Goal: Task Accomplishment & Management: Manage account settings

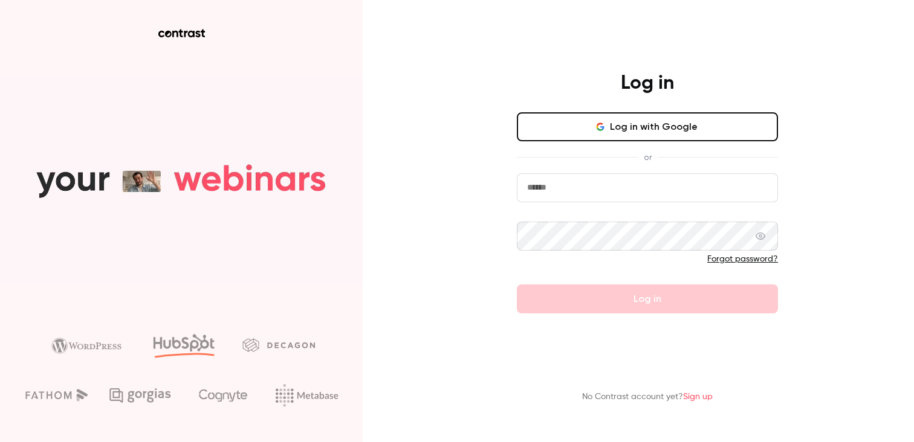
click at [593, 188] on input "email" at bounding box center [647, 187] width 261 height 29
type input "**********"
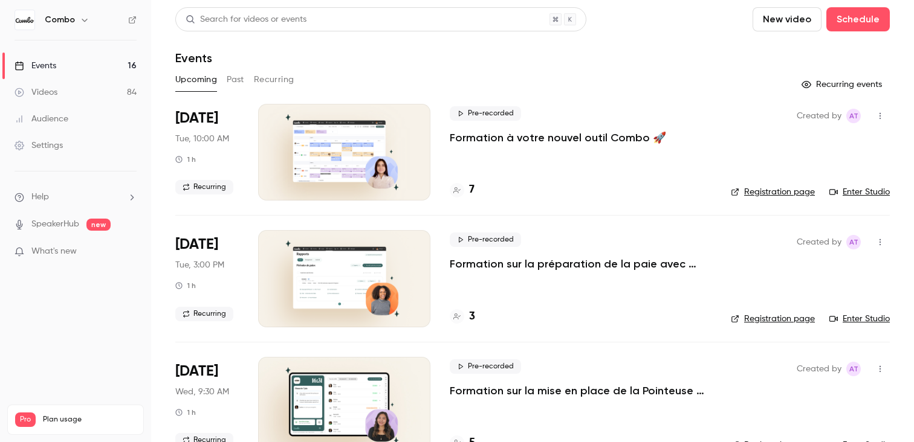
click at [68, 22] on h6 "Combo" at bounding box center [60, 20] width 30 height 12
click at [82, 22] on icon "button" at bounding box center [85, 20] width 10 height 10
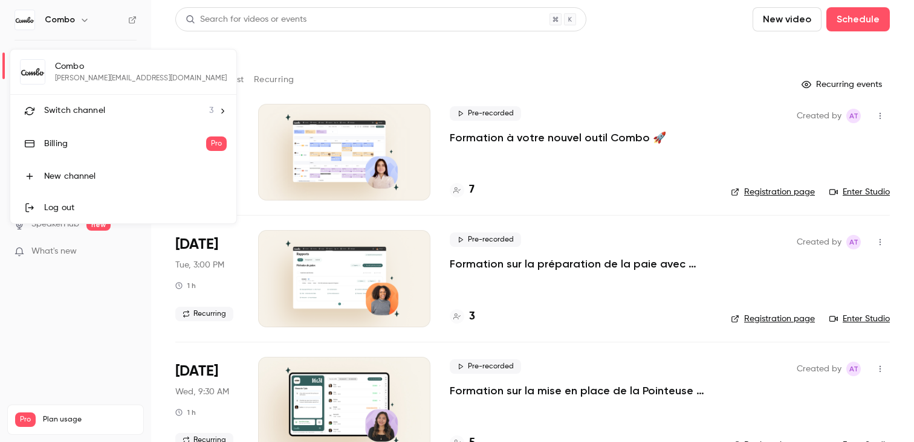
click at [62, 138] on div "Billing" at bounding box center [125, 144] width 162 height 12
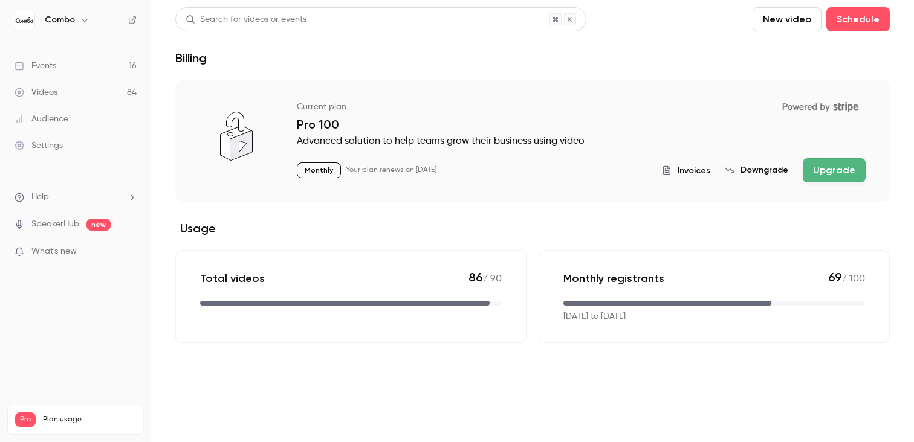
click at [701, 163] on div "Invoices Downgrade Upgrade" at bounding box center [764, 170] width 204 height 24
click at [685, 171] on span "Invoices" at bounding box center [694, 170] width 33 height 13
